Goal: Information Seeking & Learning: Learn about a topic

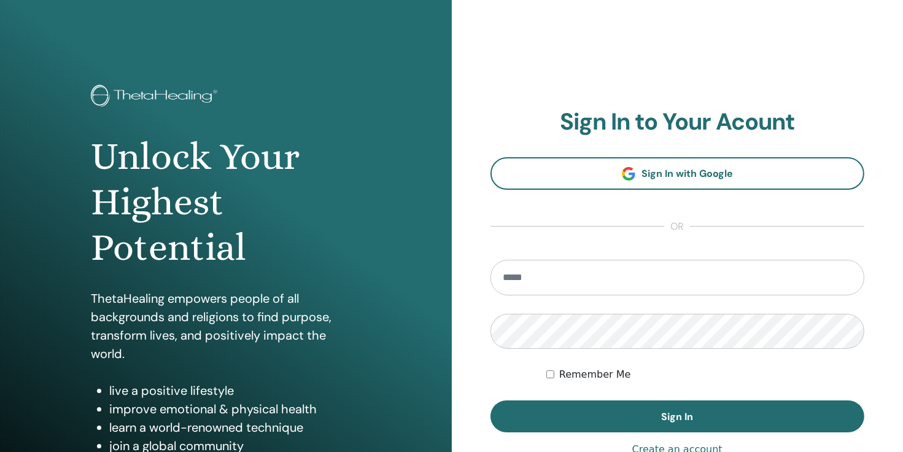
type input "**********"
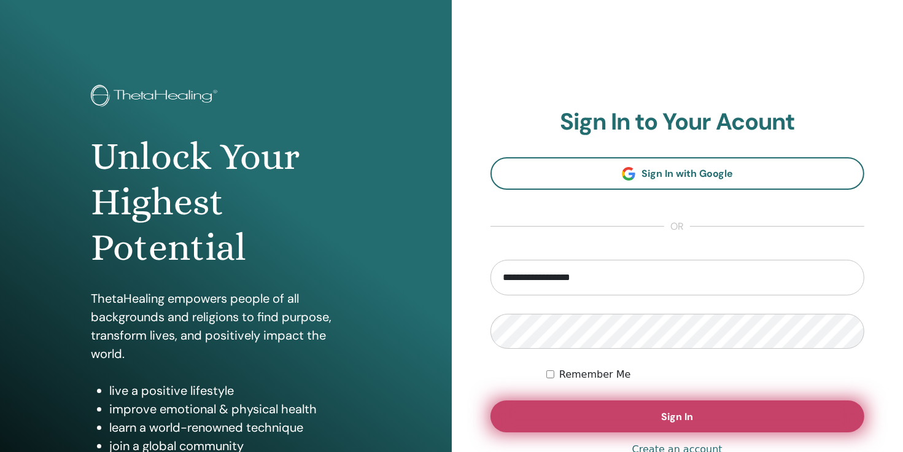
click at [577, 410] on button "Sign In" at bounding box center [677, 416] width 374 height 32
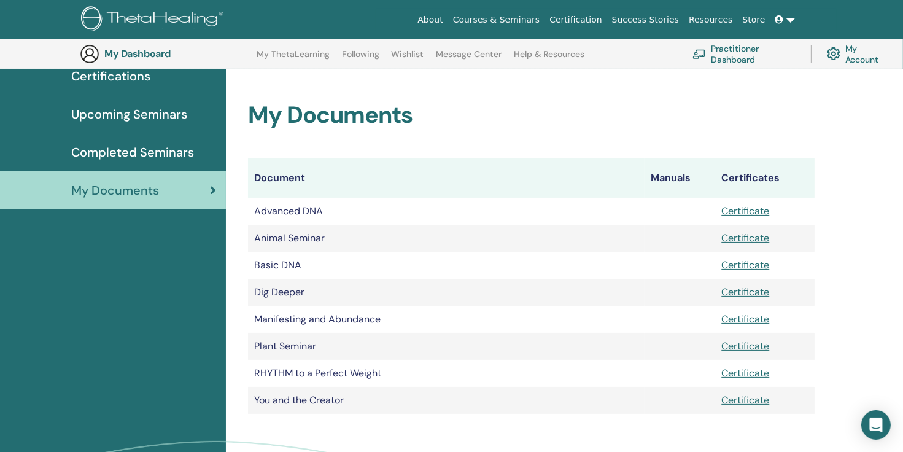
scroll to position [91, 0]
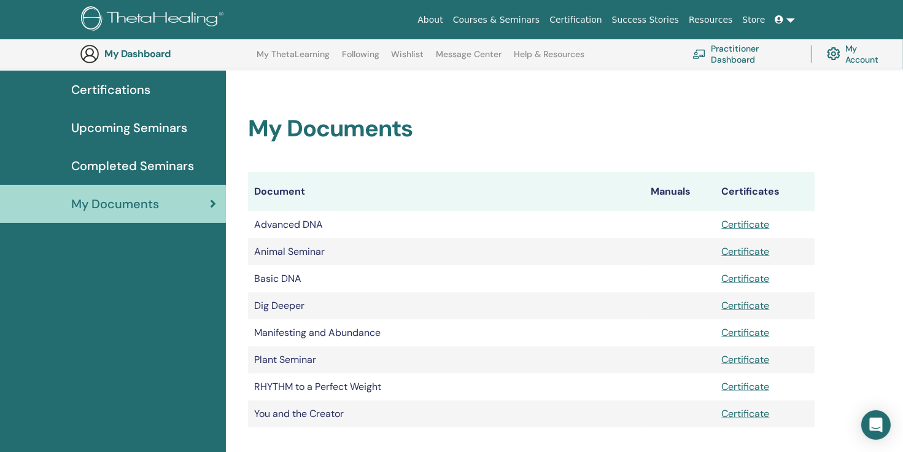
click at [831, 54] on img at bounding box center [832, 53] width 13 height 19
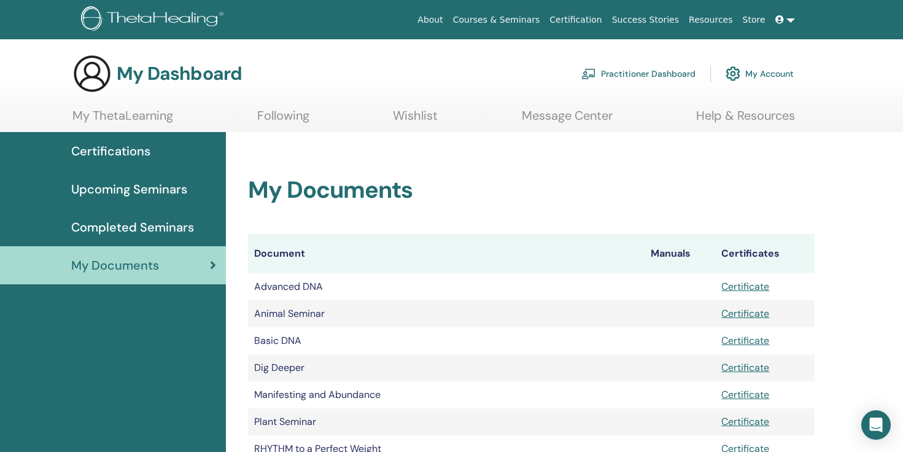
scroll to position [61, 0]
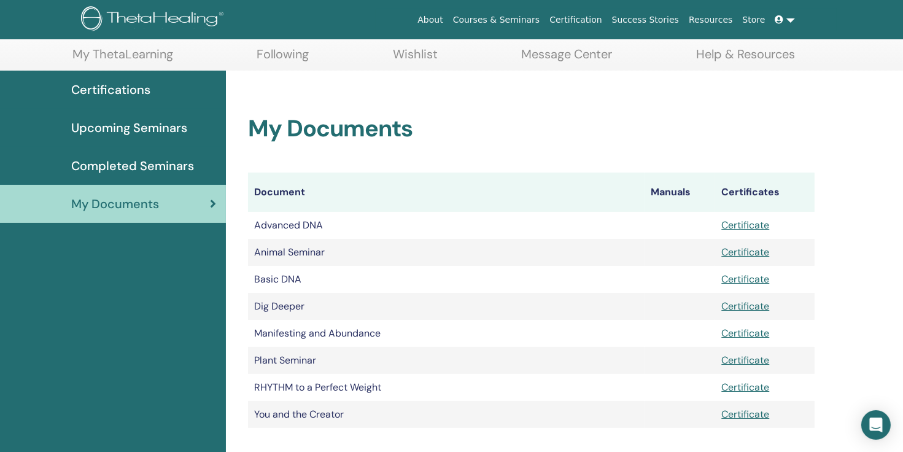
click at [185, 164] on span "Completed Seminars" at bounding box center [132, 165] width 123 height 18
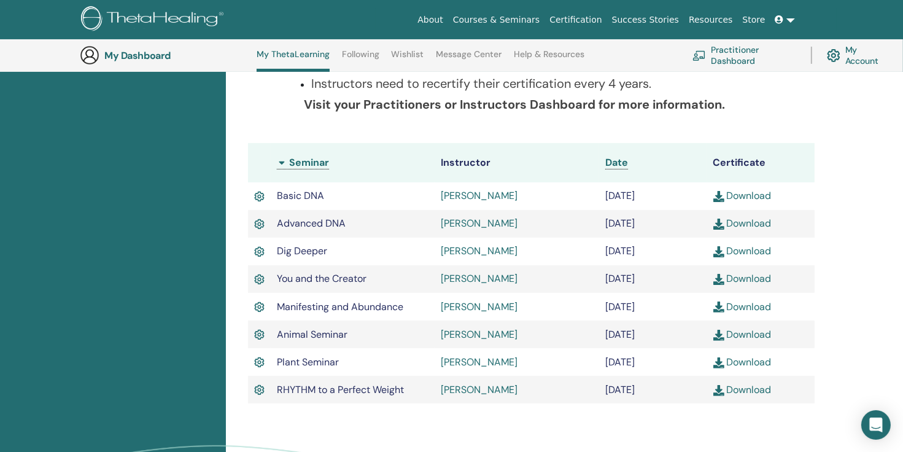
scroll to position [277, 0]
drag, startPoint x: 696, startPoint y: 67, endPoint x: 713, endPoint y: 132, distance: 66.5
click at [713, 132] on body "About Courses & Seminars Certification Success Stories Resources Store ВТ [PERS…" at bounding box center [451, 287] width 903 height 1128
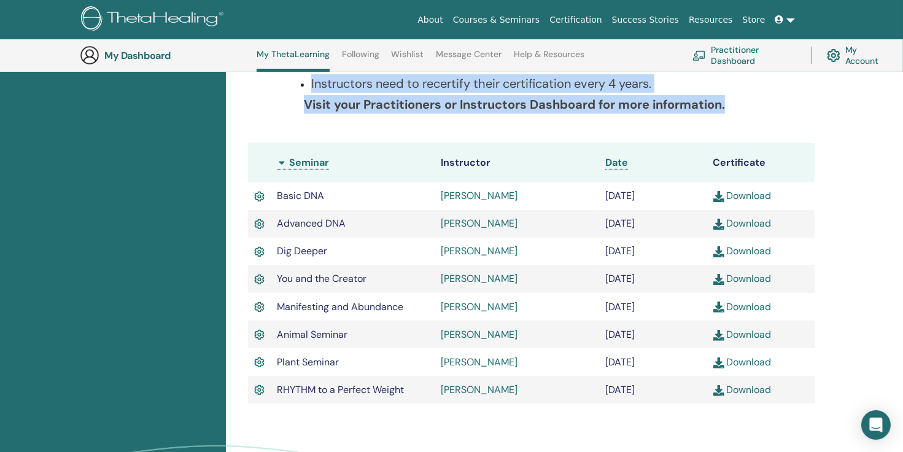
click at [433, 271] on td "You and the Creator" at bounding box center [353, 279] width 164 height 28
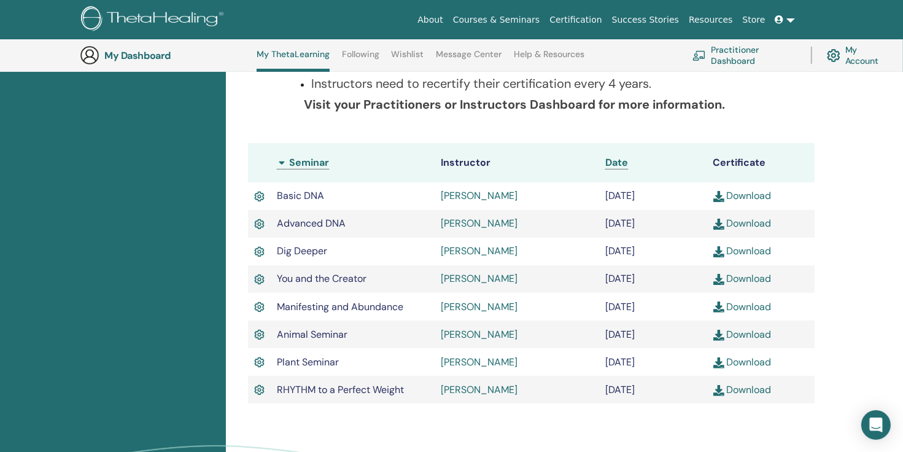
drag, startPoint x: 93, startPoint y: 243, endPoint x: 101, endPoint y: 263, distance: 21.0
click at [101, 263] on div "Certifications Upcoming Seminars Completed Seminars My Documents" at bounding box center [113, 228] width 226 height 677
click at [314, 355] on td "Plant Seminar" at bounding box center [353, 362] width 164 height 28
